Goal: Task Accomplishment & Management: Use online tool/utility

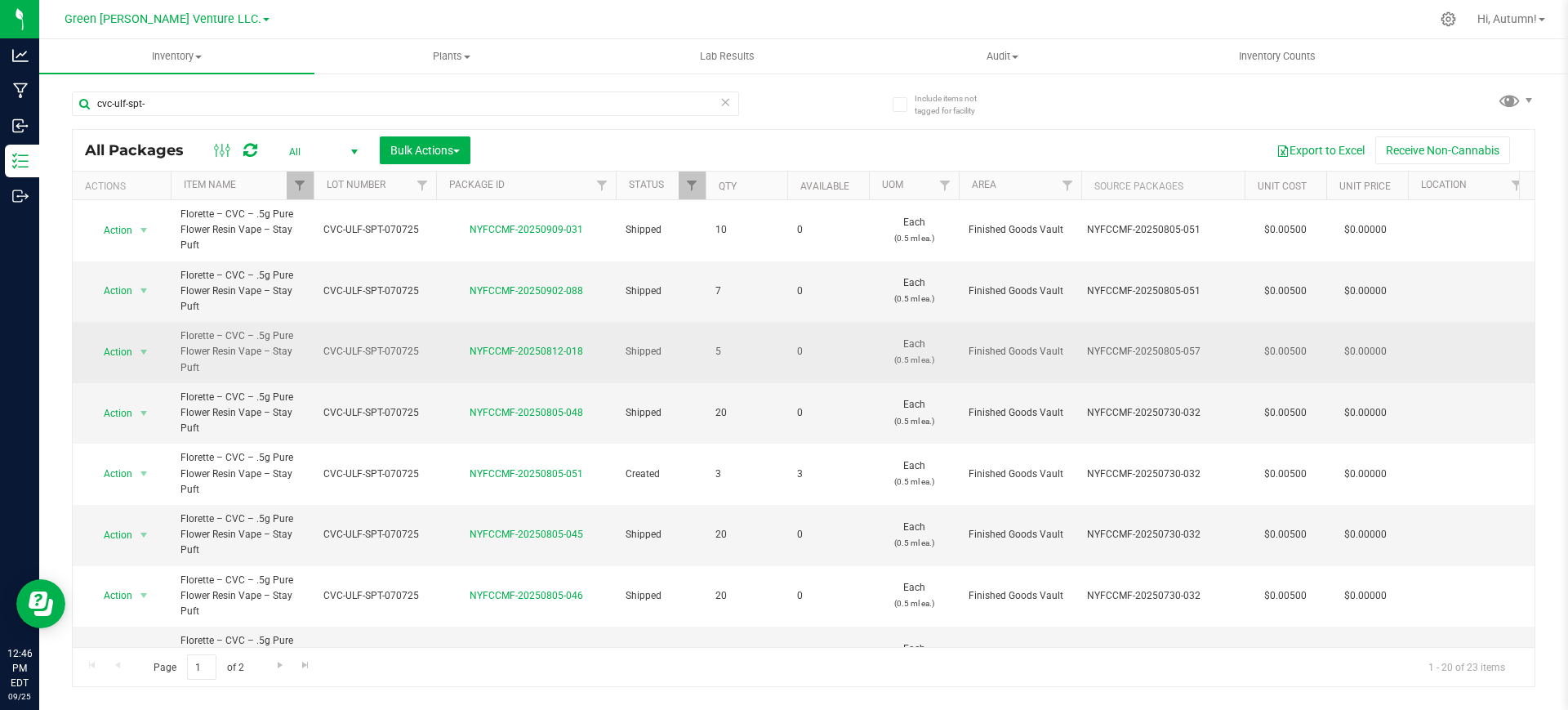
click at [706, 378] on td "5" at bounding box center [746, 353] width 81 height 62
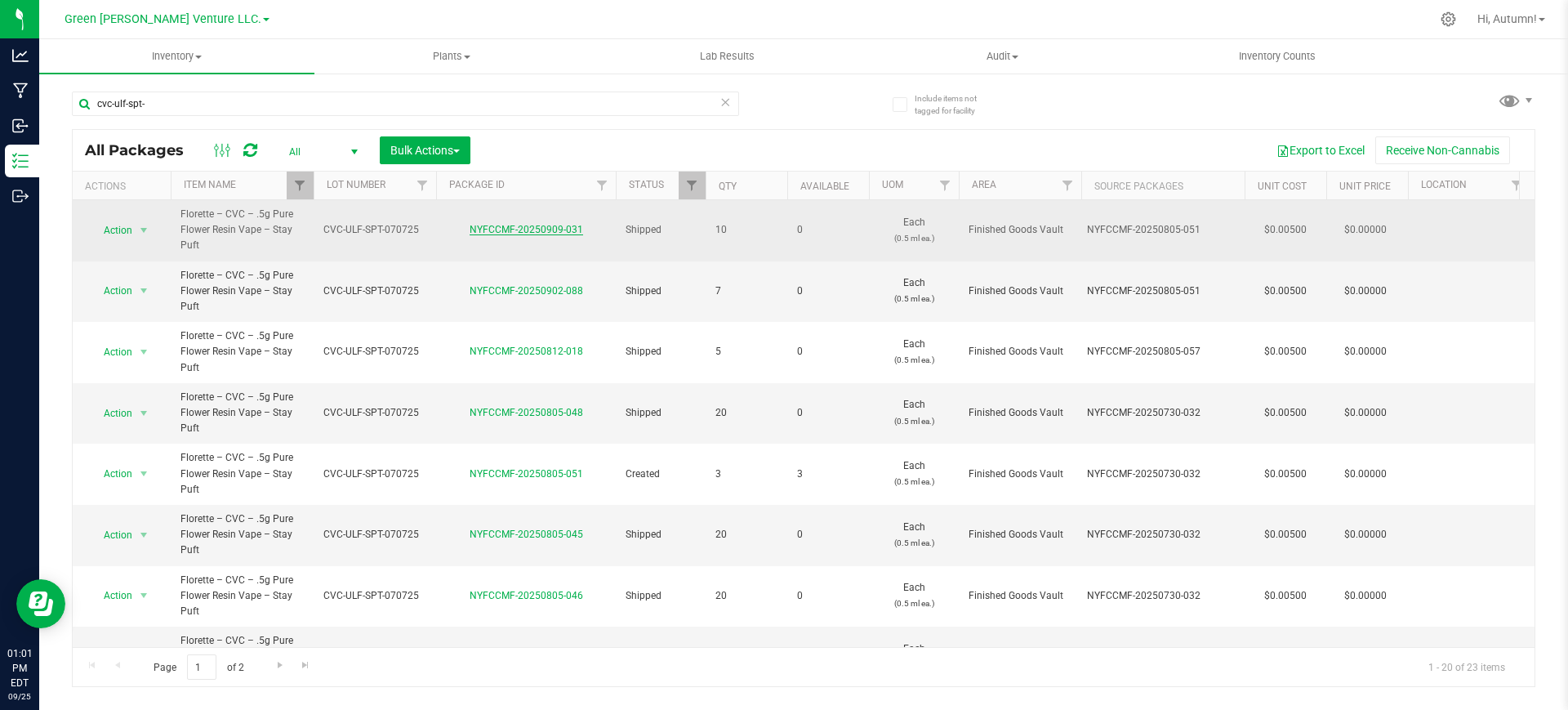
drag, startPoint x: 706, startPoint y: 378, endPoint x: 491, endPoint y: 225, distance: 263.9
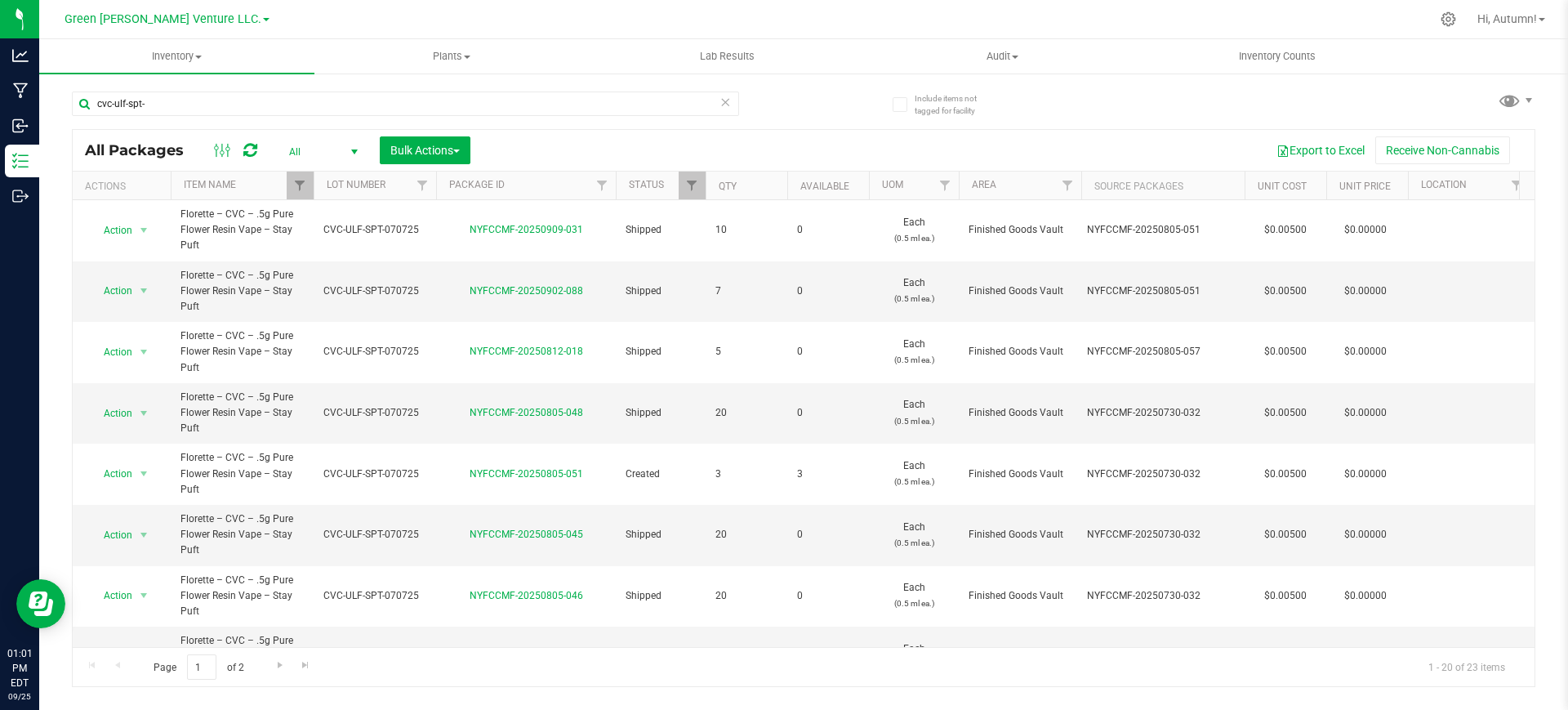
click at [533, 145] on div "Export to Excel Receive Non-Cannabis" at bounding box center [1002, 150] width 1039 height 27
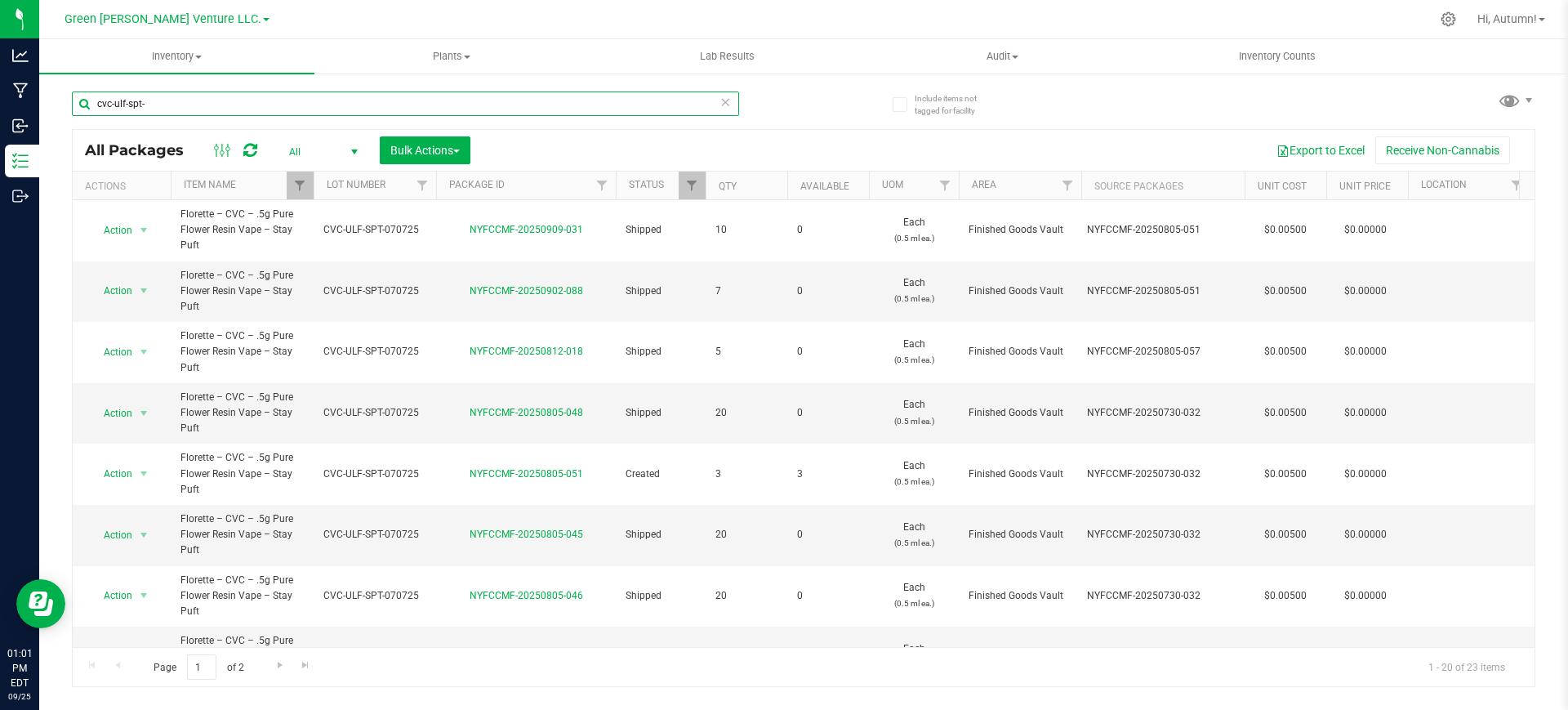
click at [459, 110] on input "cvc-ulf-spt-" at bounding box center [405, 103] width 668 height 24
click at [459, 109] on input "cvc-ulf-spt-" at bounding box center [405, 103] width 668 height 24
click at [459, 109] on input "text" at bounding box center [405, 103] width 668 height 24
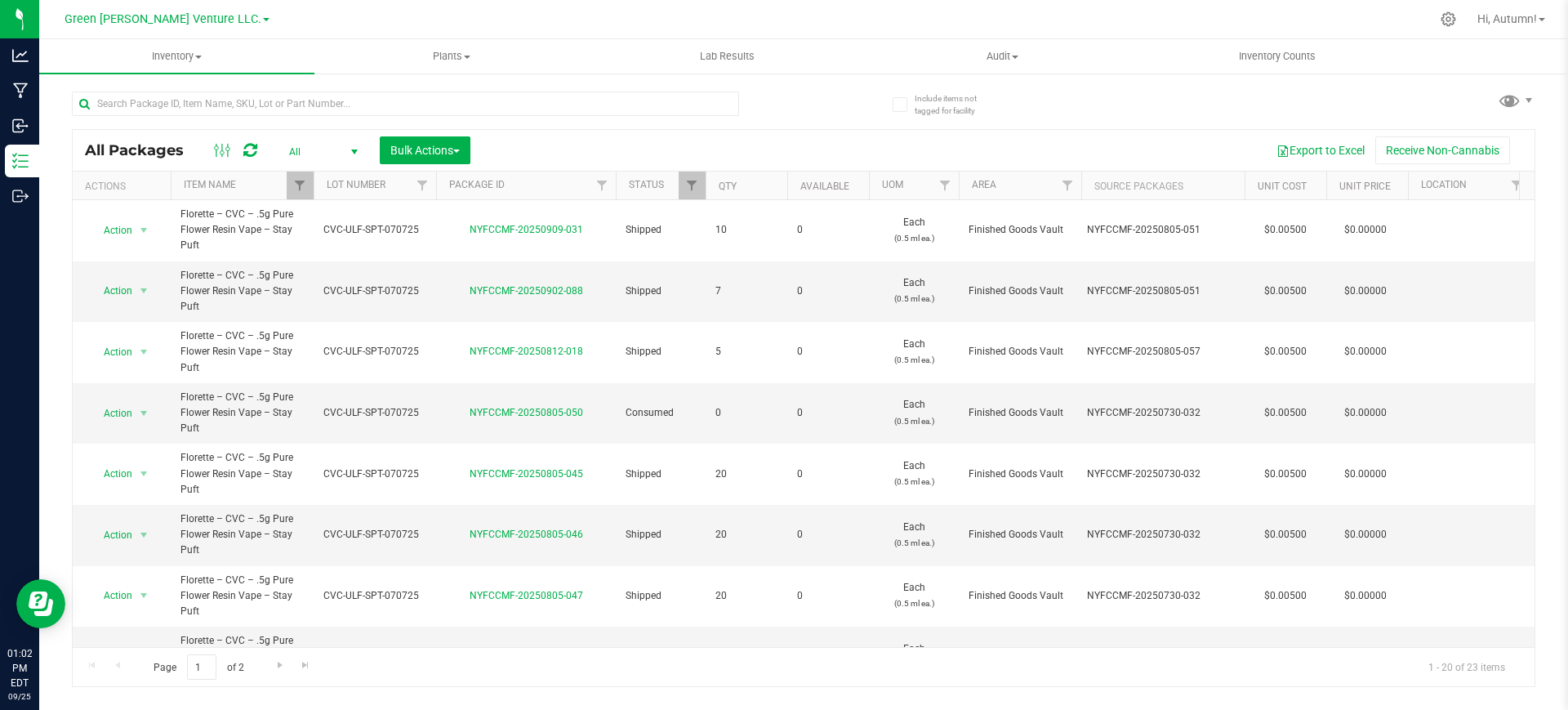
click at [1490, 618] on td at bounding box center [1468, 596] width 122 height 62
click at [1478, 678] on span "1 - 20 of 23 items" at bounding box center [1466, 666] width 103 height 24
click at [200, 96] on input "text" at bounding box center [405, 103] width 668 height 24
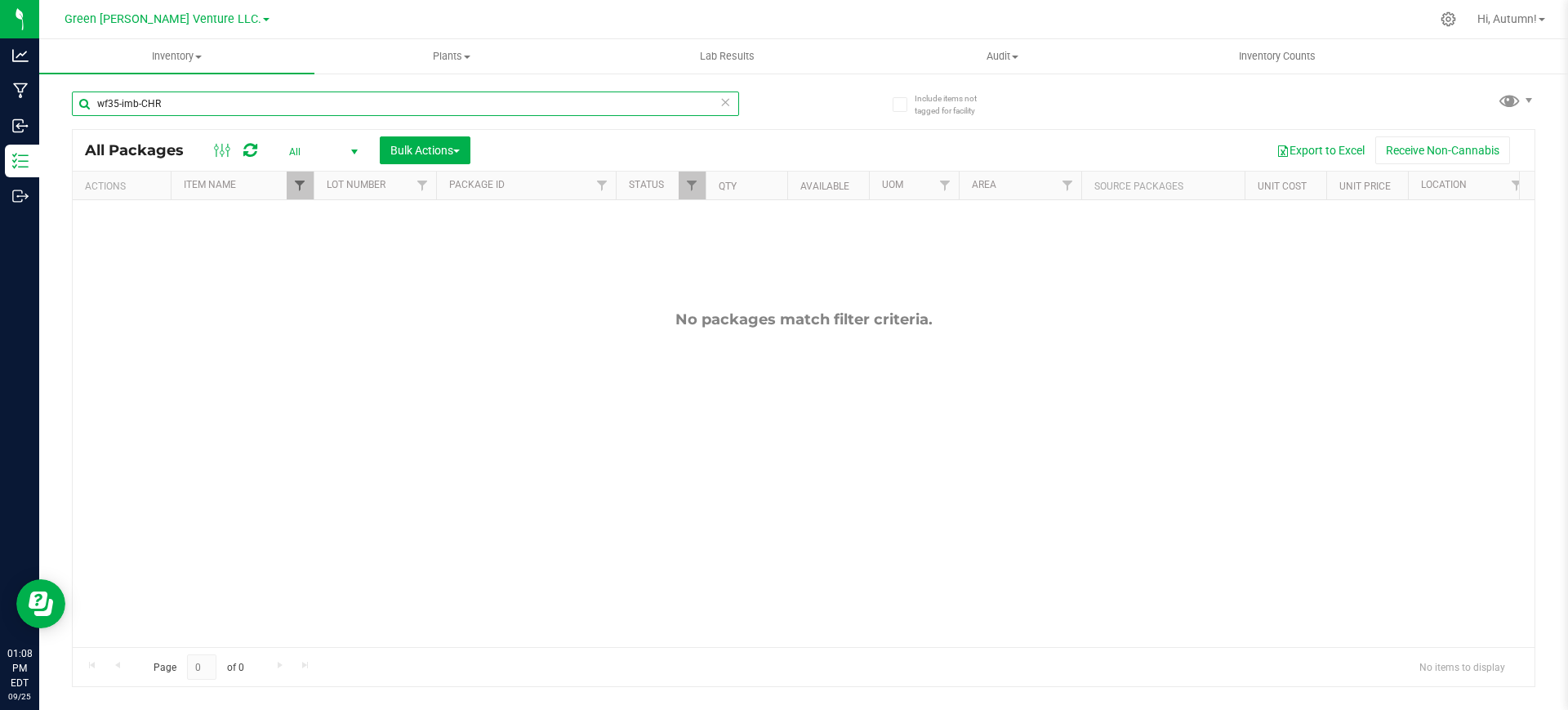
type input "wf35-imb-CHR"
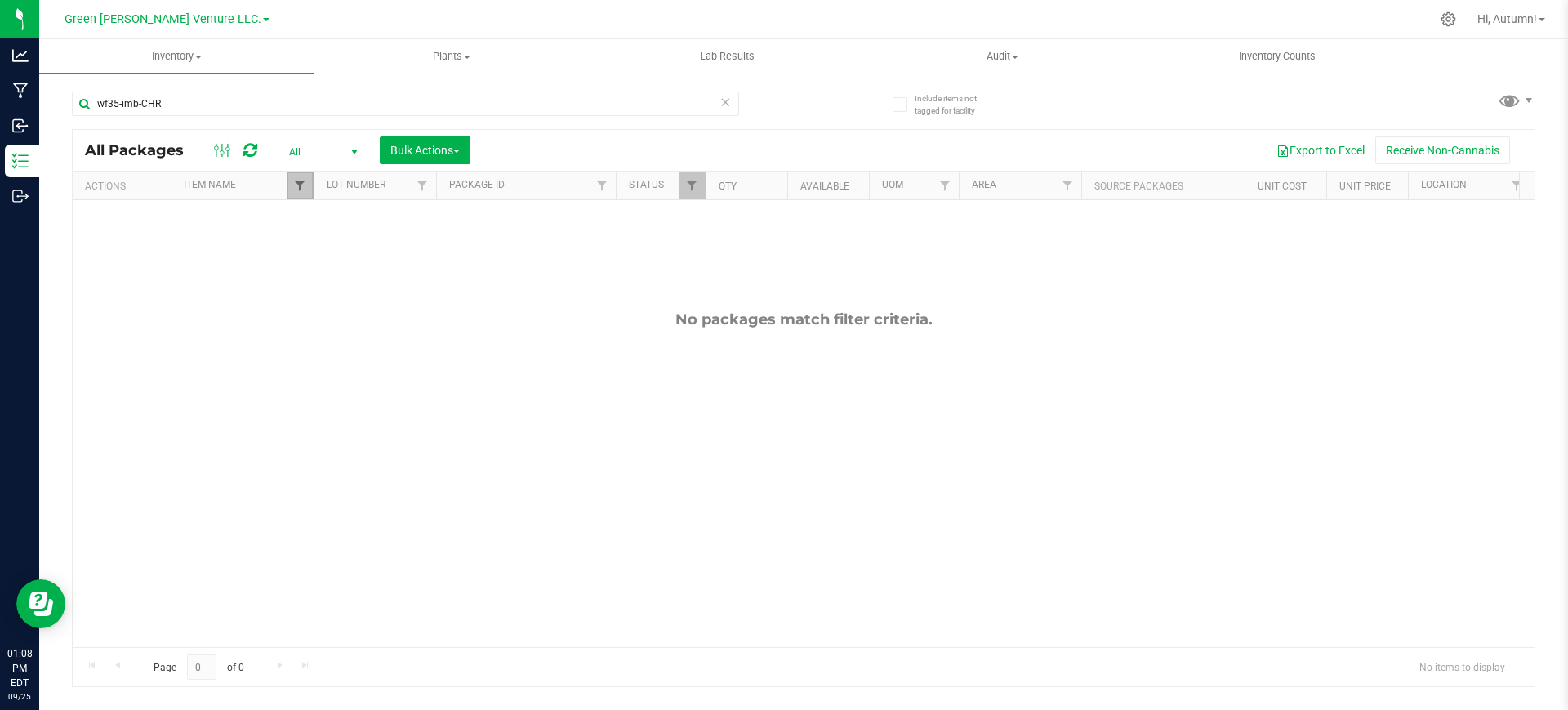
click at [302, 185] on span "Filter" at bounding box center [299, 185] width 13 height 13
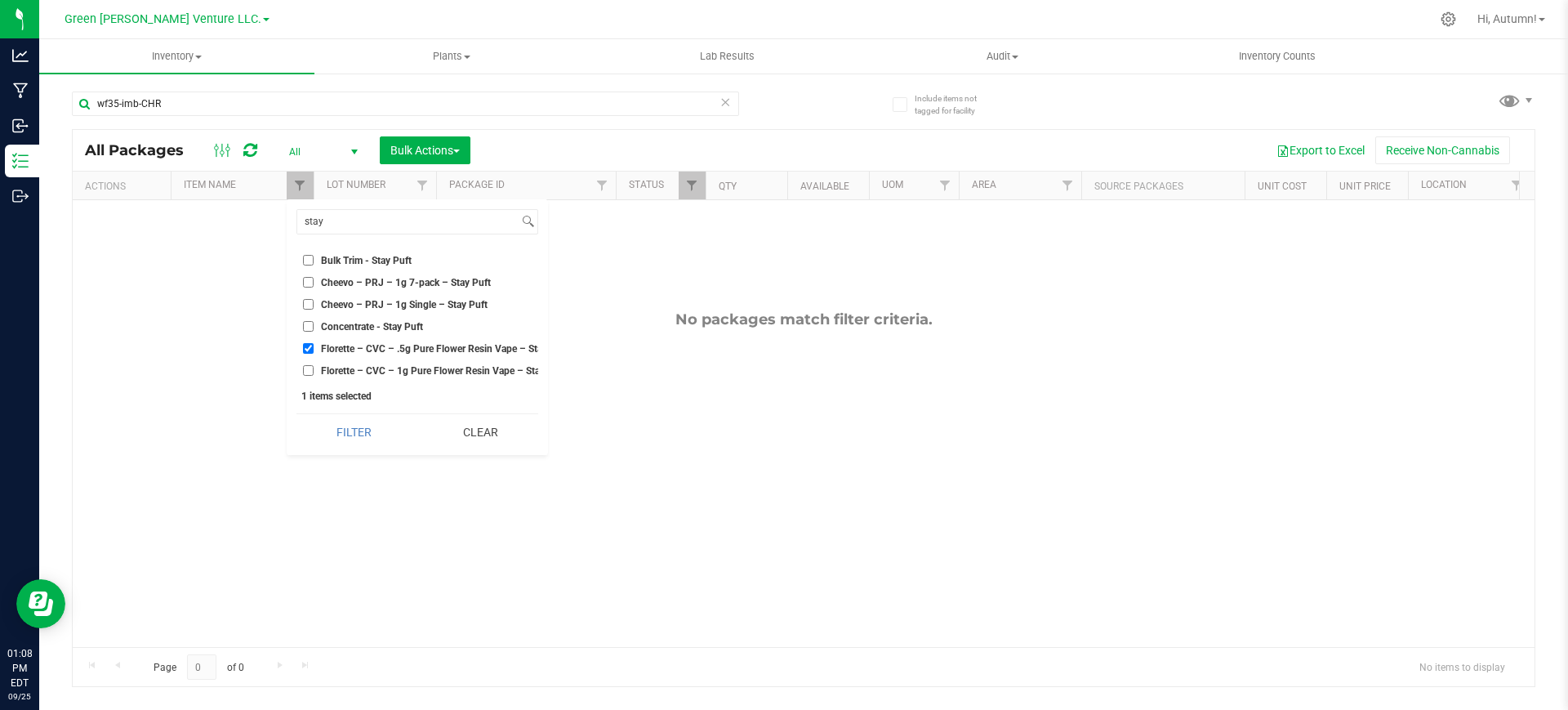
click at [463, 439] on button "Clear" at bounding box center [481, 432] width 115 height 36
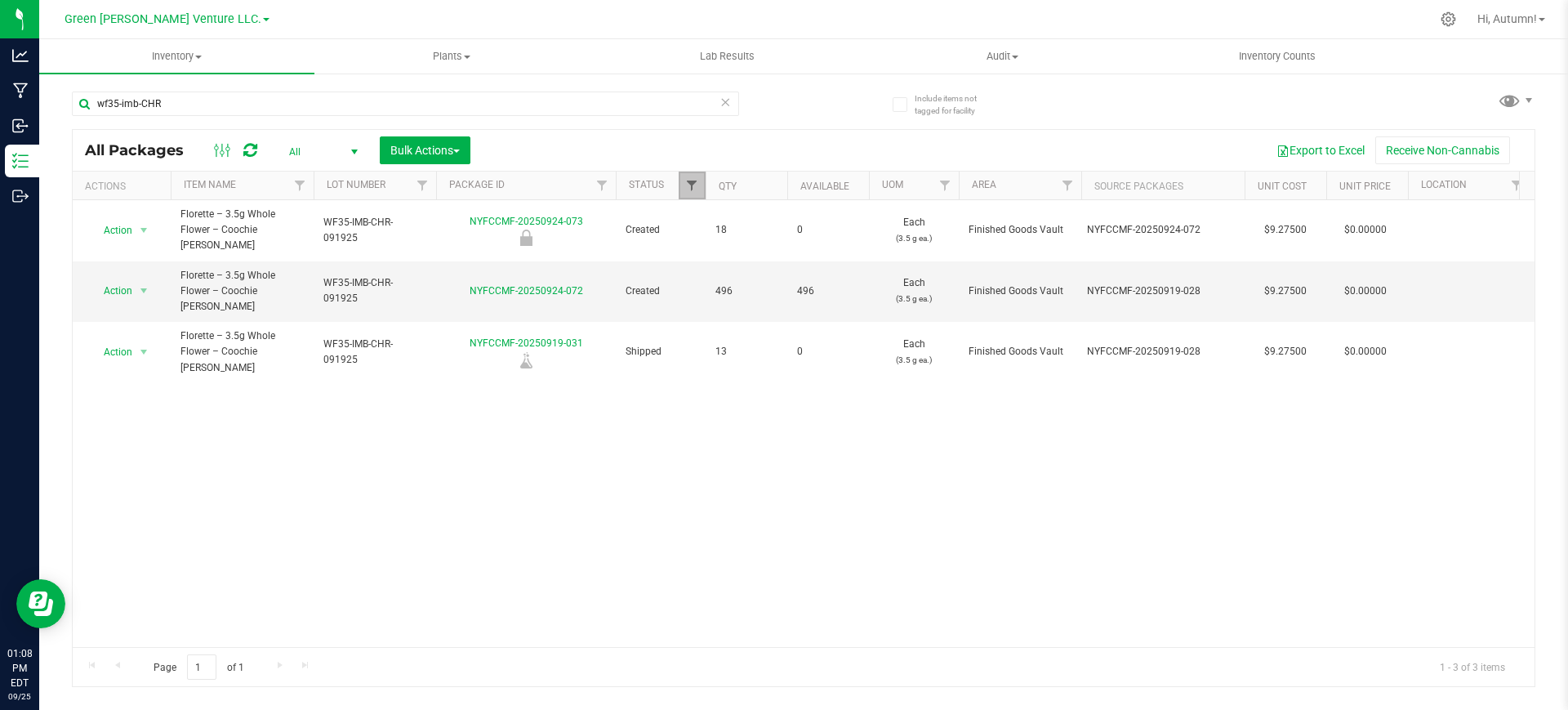
click at [697, 190] on span "Filter" at bounding box center [691, 185] width 13 height 13
click at [495, 563] on div "Action Action Edit attributes Global inventory Locate package Mark as sample Pr…" at bounding box center [803, 423] width 1461 height 447
click at [115, 279] on span "Action" at bounding box center [111, 290] width 44 height 23
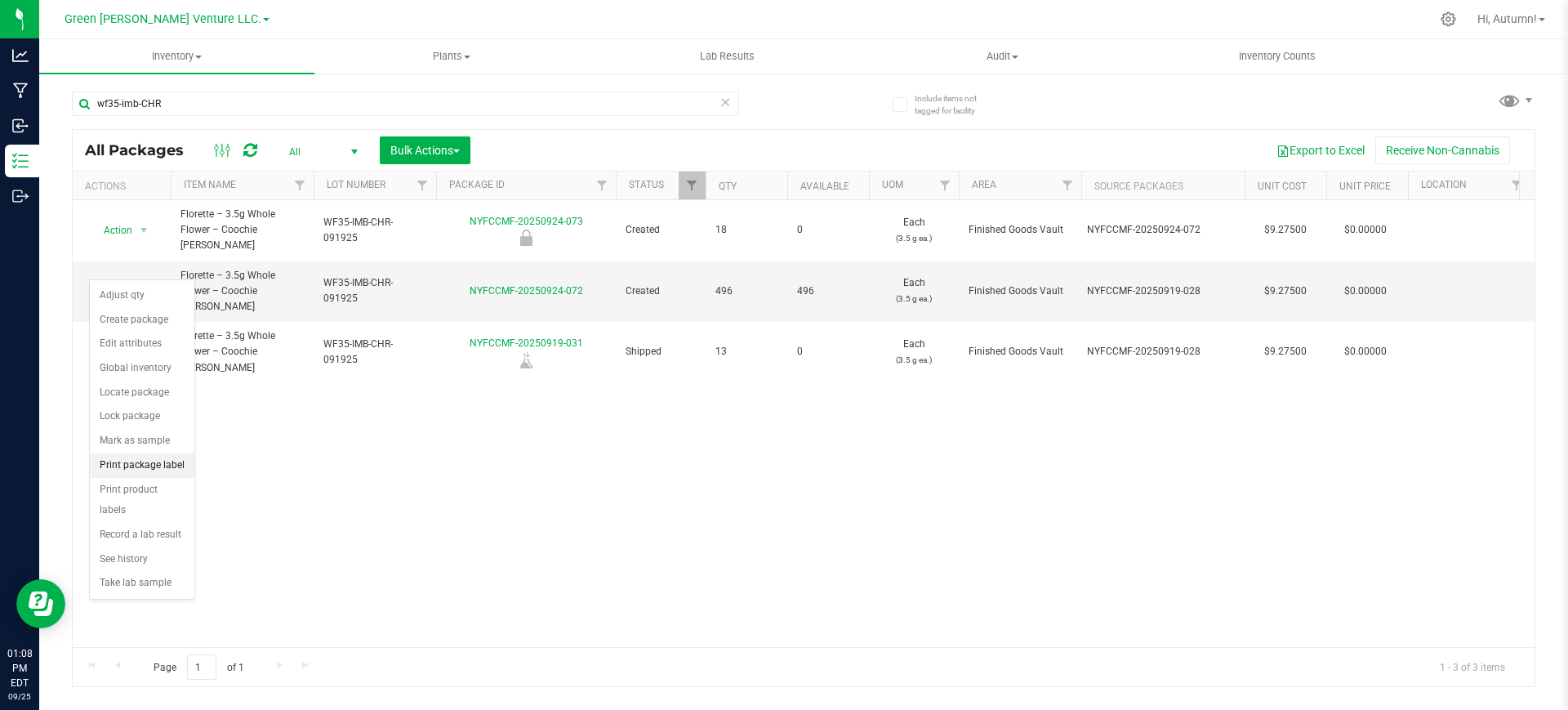
click at [161, 468] on li "Print package label" at bounding box center [142, 465] width 105 height 24
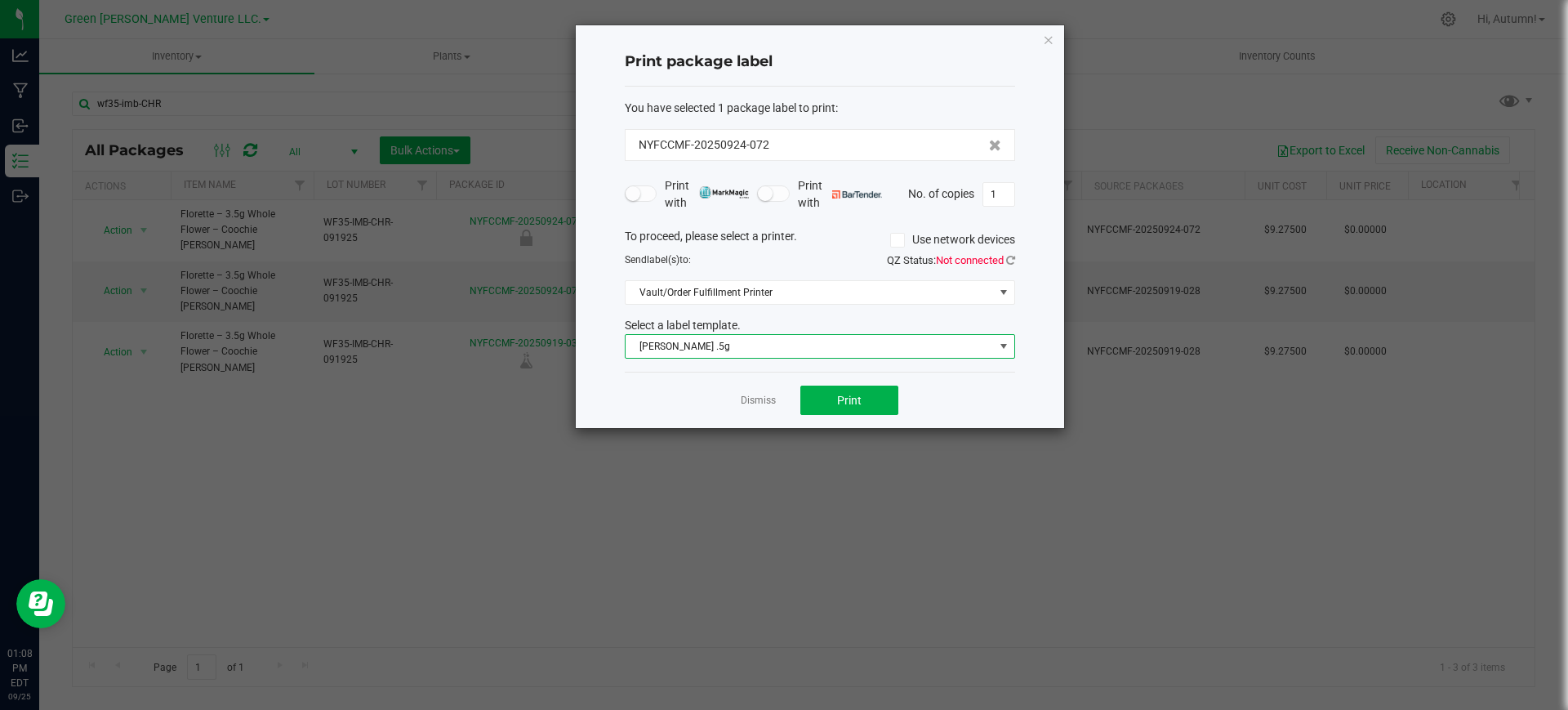
click at [773, 345] on span "[PERSON_NAME] .5g" at bounding box center [809, 346] width 368 height 23
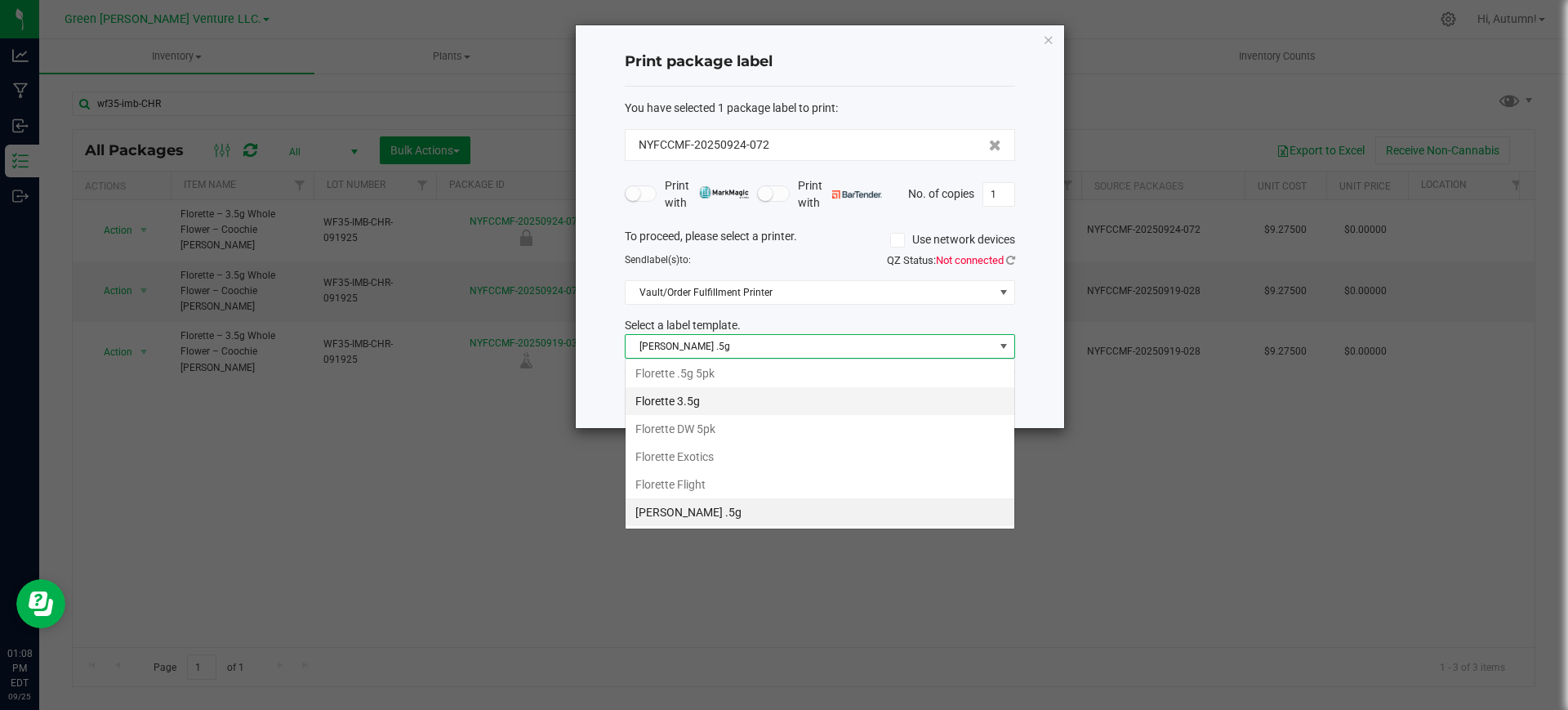
scroll to position [24, 391]
click at [720, 400] on li "Florette 3.5g" at bounding box center [819, 401] width 389 height 27
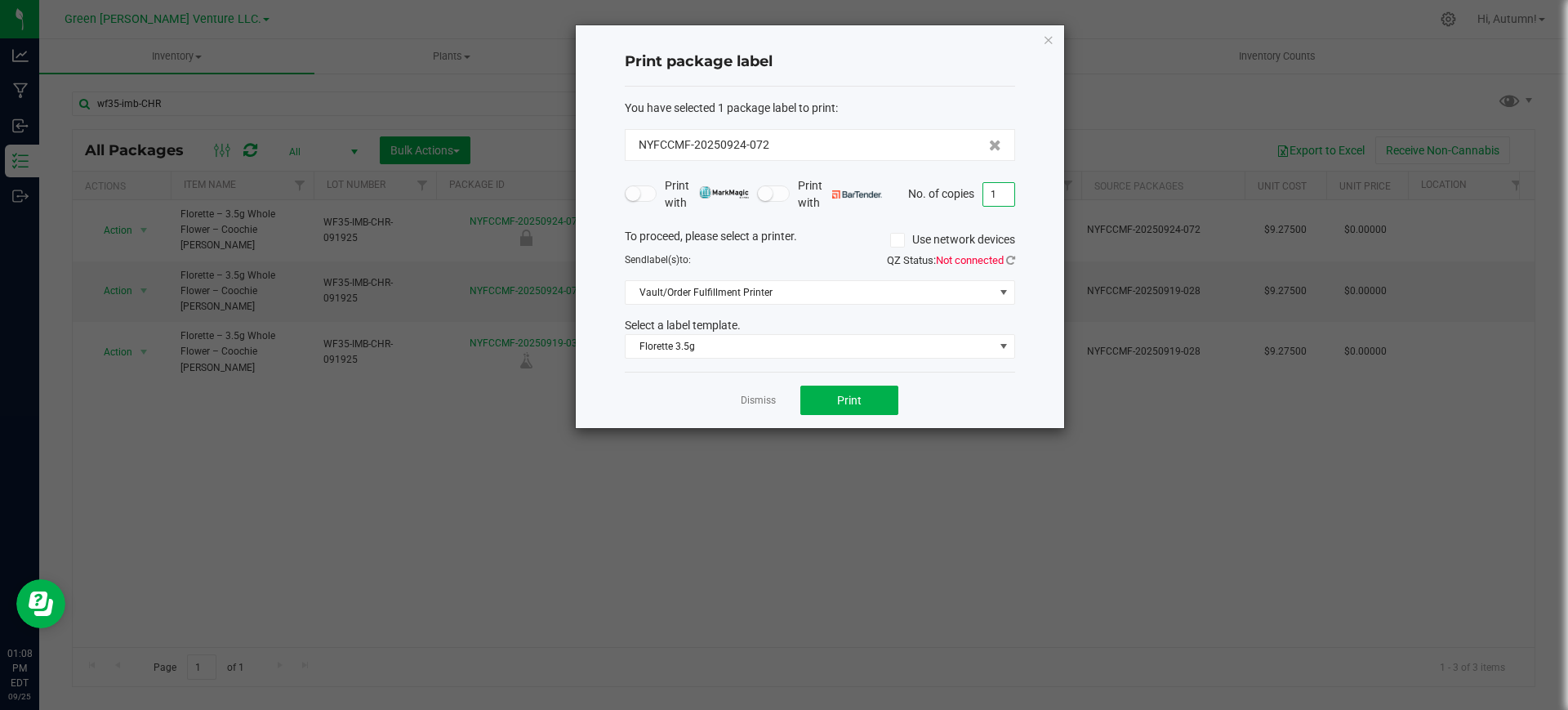
click at [1005, 202] on input "1" at bounding box center [998, 194] width 31 height 23
type input "4"
type input "516"
click at [860, 394] on span "Print" at bounding box center [849, 400] width 24 height 13
